Goal: Navigation & Orientation: Find specific page/section

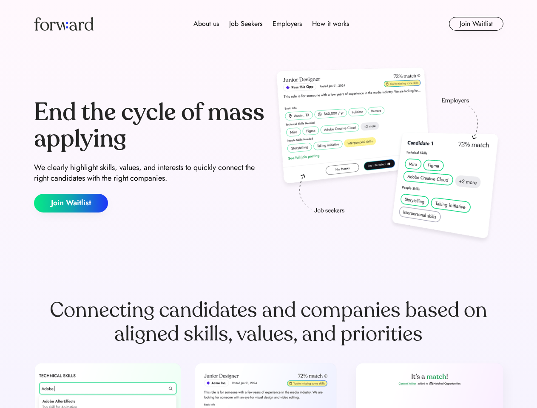
click at [268, 204] on div "End the cycle of mass applying We clearly highlight skills, values, and interes…" at bounding box center [268, 156] width 469 height 183
click at [269, 24] on div "About us Job Seekers Employers How it works" at bounding box center [271, 24] width 335 height 10
click at [64, 24] on img at bounding box center [63, 24] width 59 height 14
click at [271, 24] on div "About us Job Seekers Employers How it works" at bounding box center [271, 24] width 335 height 10
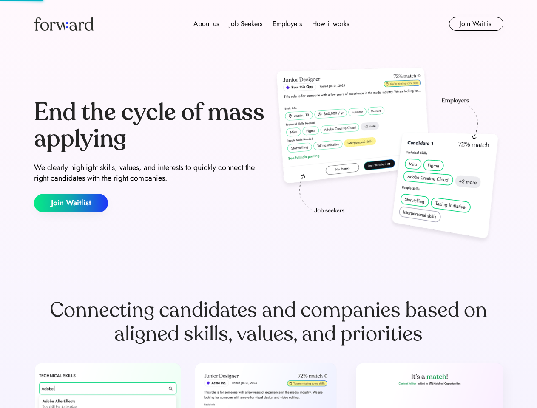
click at [206, 24] on div "About us" at bounding box center [205, 24] width 25 height 10
click at [246, 24] on div "Job Seekers" at bounding box center [245, 24] width 33 height 10
click at [287, 24] on div "Employers" at bounding box center [286, 24] width 29 height 10
click at [330, 24] on div "How it works" at bounding box center [330, 24] width 37 height 10
click at [475, 24] on button "Join Waitlist" at bounding box center [476, 24] width 54 height 14
